Goal: Navigation & Orientation: Understand site structure

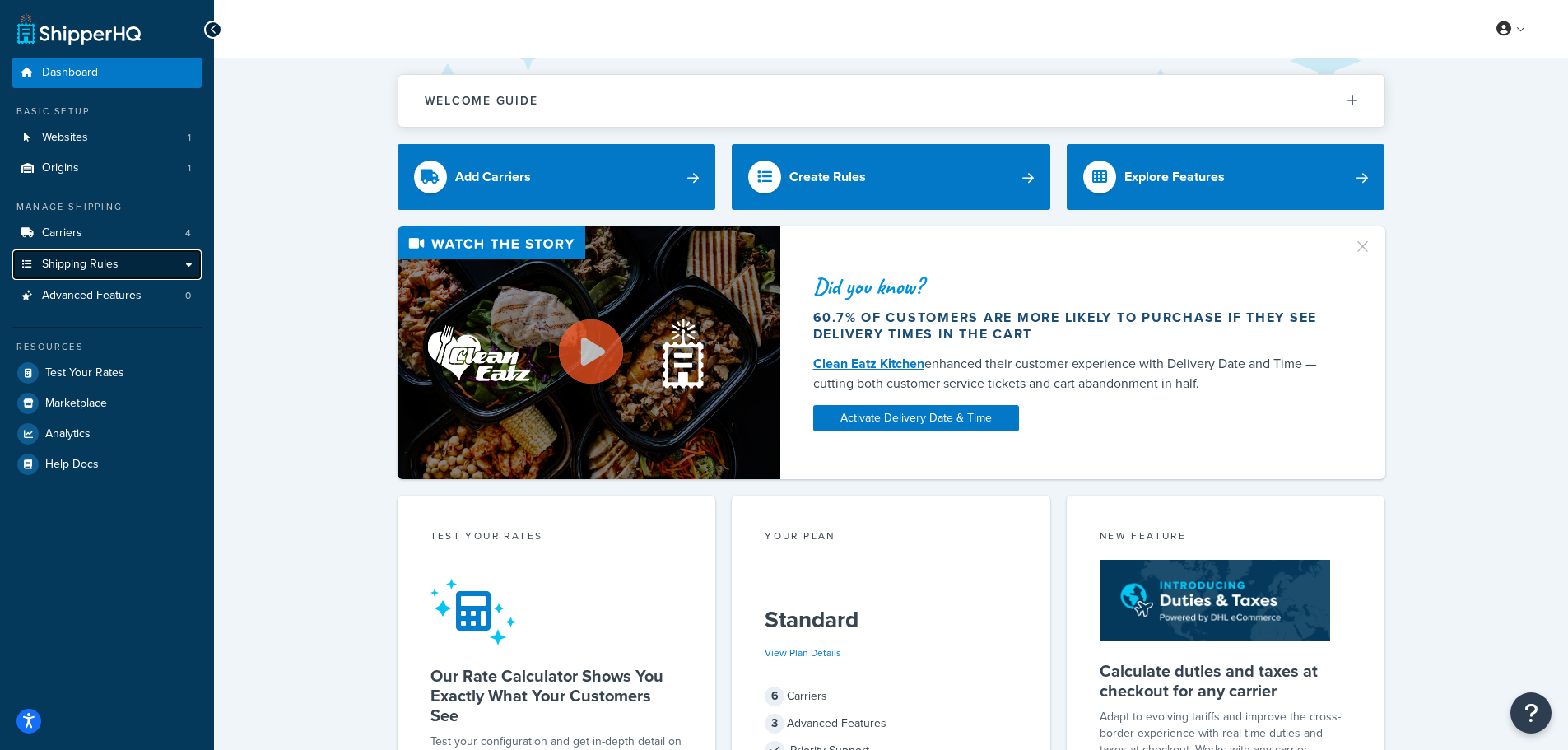
click at [136, 258] on link "Shipping Rules" at bounding box center [107, 264] width 189 height 30
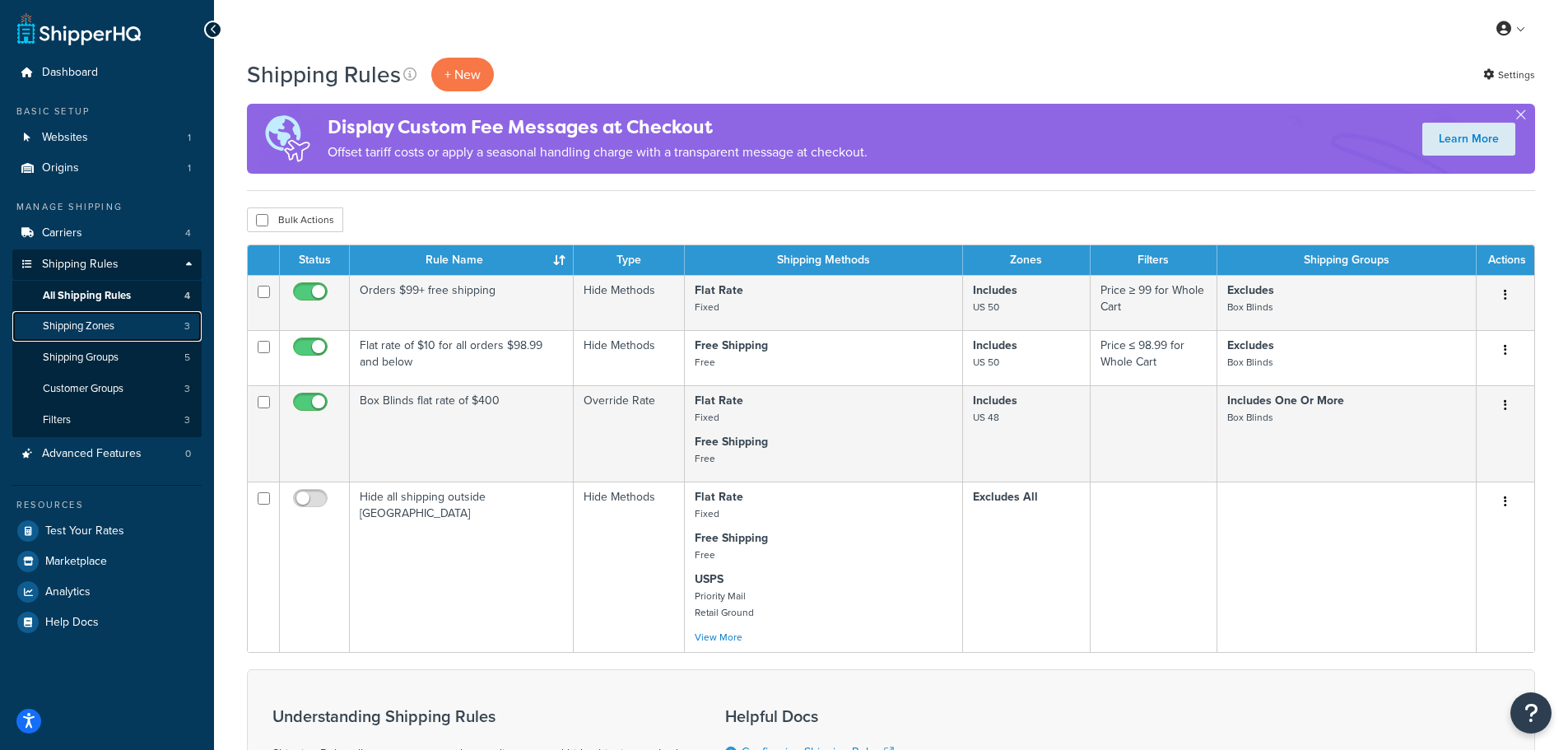
click at [80, 340] on link "Shipping Zones 3" at bounding box center [107, 326] width 189 height 30
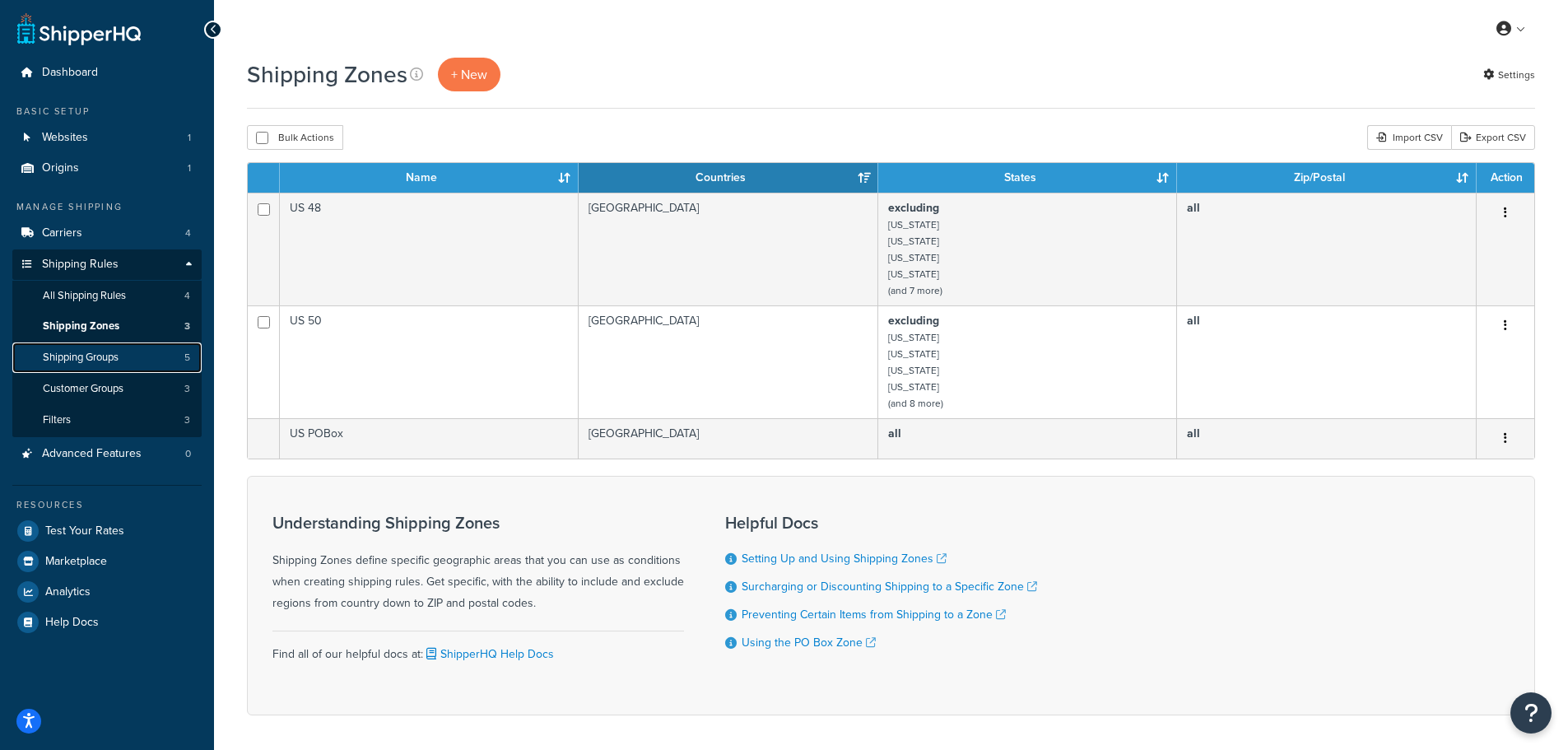
click at [80, 361] on span "Shipping Groups" at bounding box center [80, 357] width 76 height 14
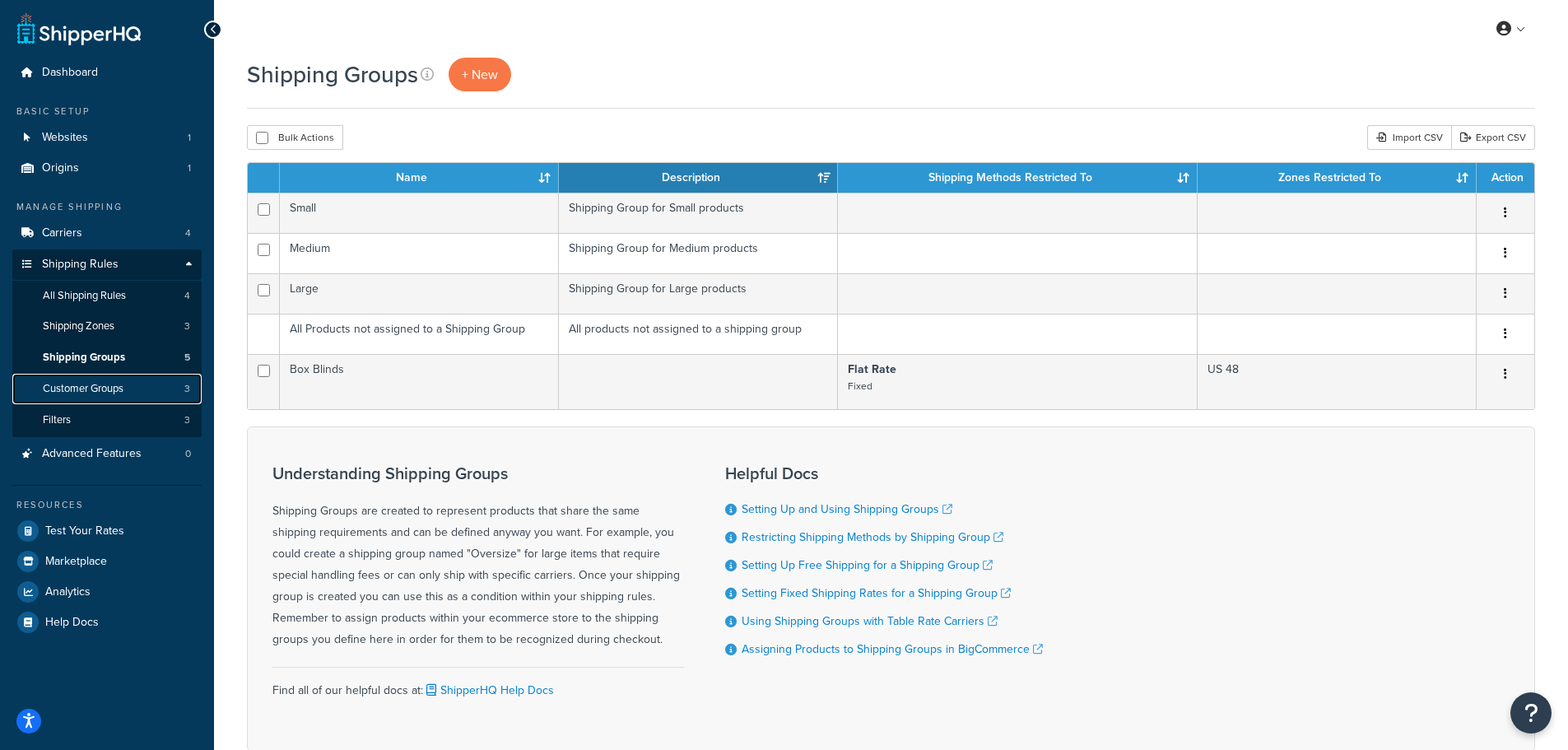
click at [96, 399] on link "Customer Groups 3" at bounding box center [107, 389] width 189 height 30
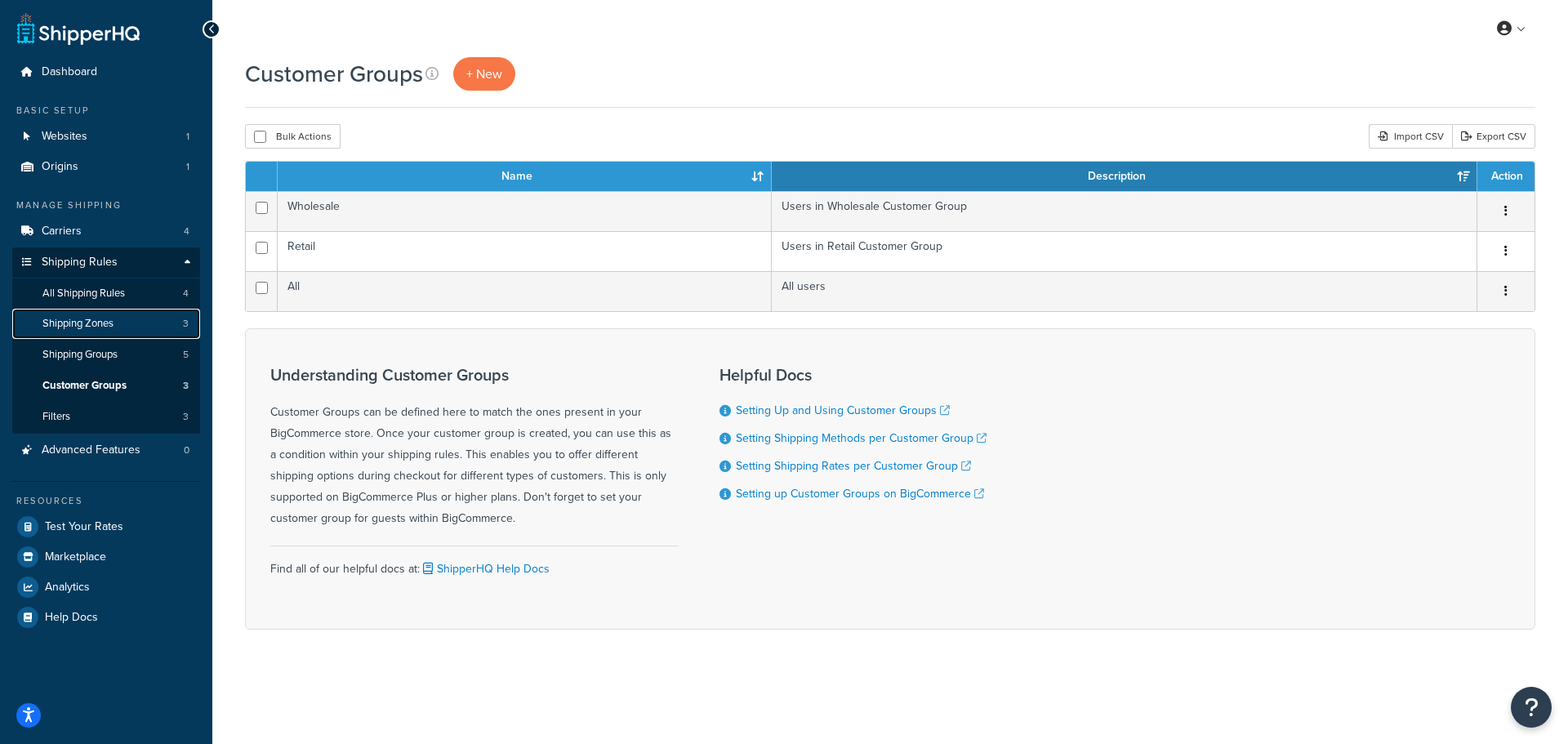
click at [80, 311] on link "Shipping Zones 3" at bounding box center [106, 324] width 188 height 30
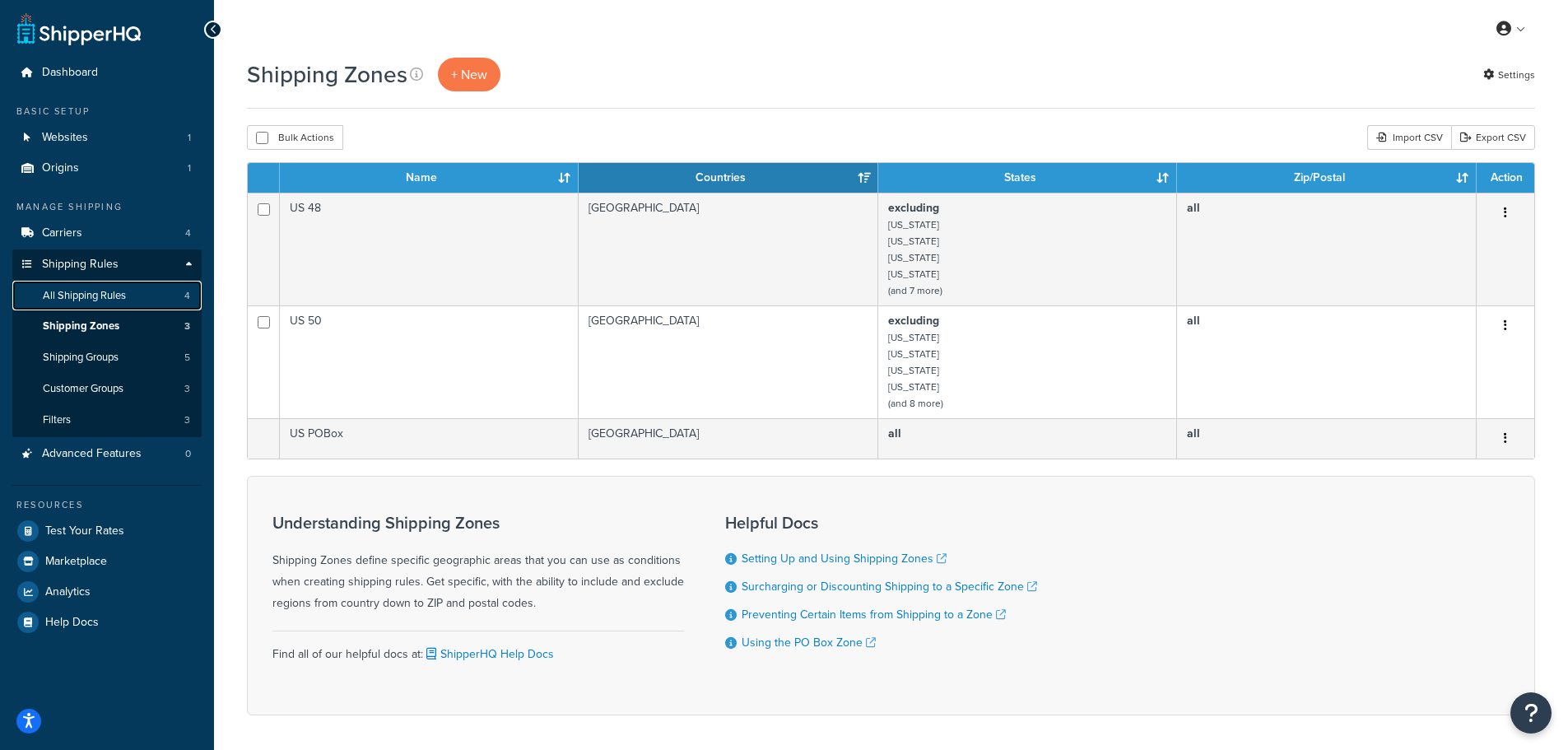
click at [80, 297] on span "All Shipping Rules" at bounding box center [84, 296] width 83 height 14
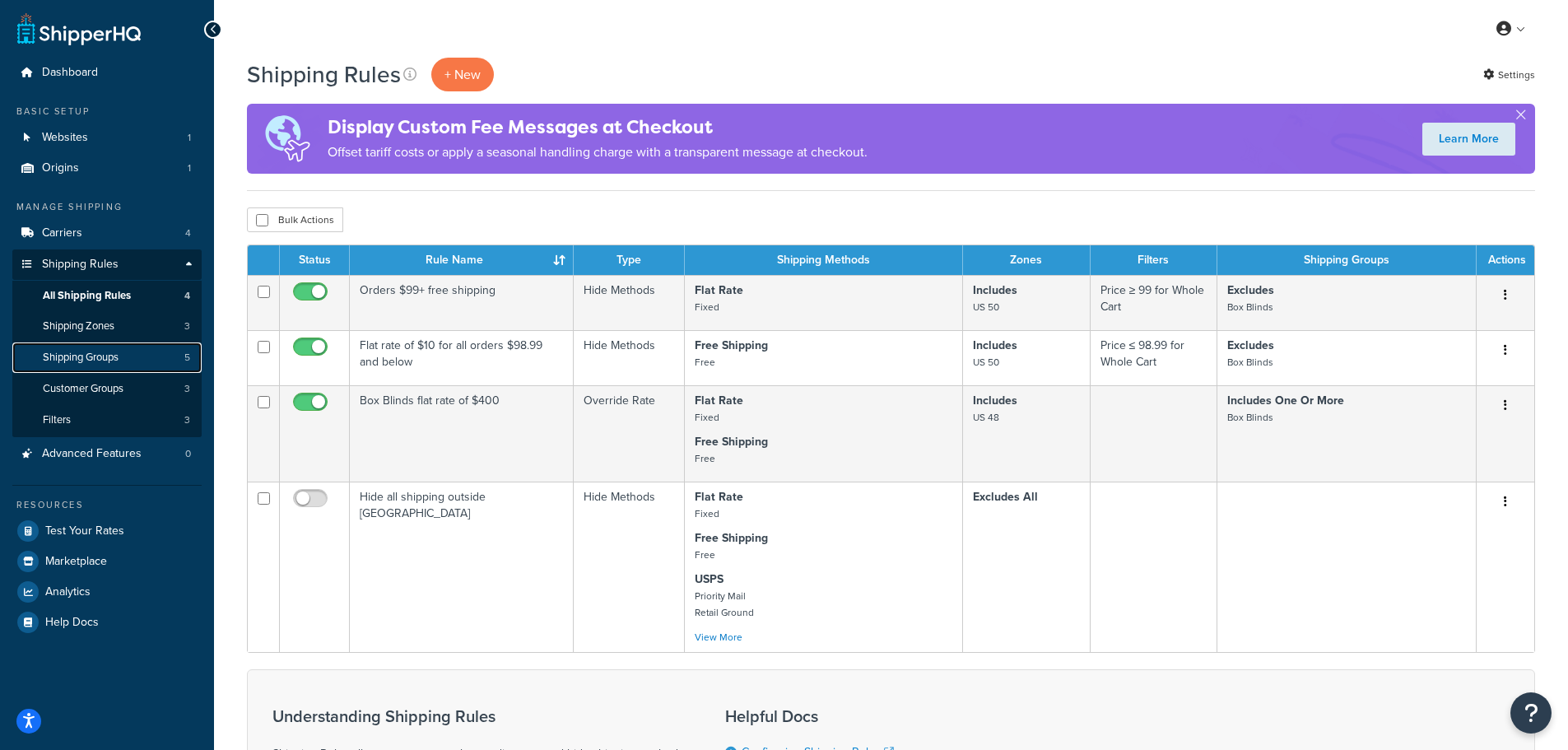
click at [80, 367] on link "Shipping Groups 5" at bounding box center [107, 357] width 189 height 30
